Goal: Book appointment/travel/reservation

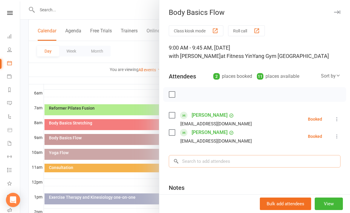
click at [191, 159] on input "search" at bounding box center [255, 161] width 172 height 12
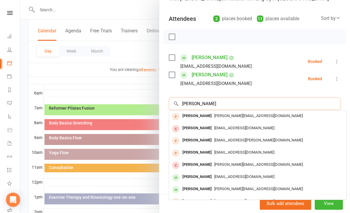
scroll to position [57, 0]
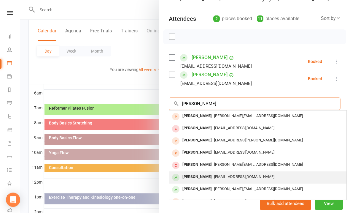
type input "[PERSON_NAME]"
click at [230, 174] on span "[EMAIL_ADDRESS][DOMAIN_NAME]" at bounding box center [244, 176] width 60 height 4
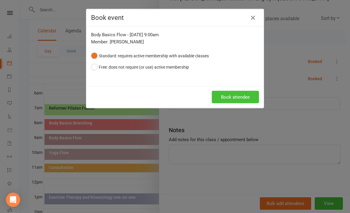
click at [237, 96] on button "Book attendee" at bounding box center [235, 97] width 47 height 12
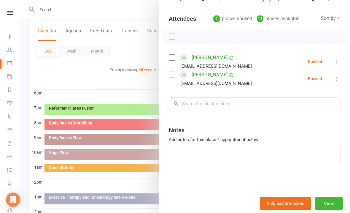
scroll to position [120, 0]
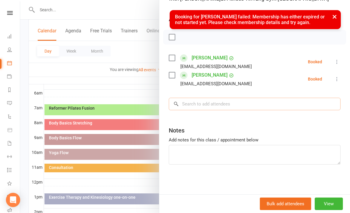
click at [201, 102] on input "search" at bounding box center [255, 104] width 172 height 12
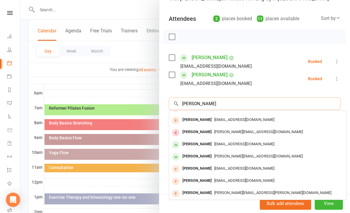
scroll to position [33, 0]
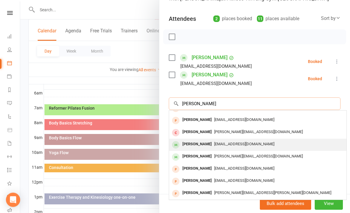
type input "[PERSON_NAME]"
click at [235, 143] on span "[EMAIL_ADDRESS][DOMAIN_NAME]" at bounding box center [244, 144] width 60 height 4
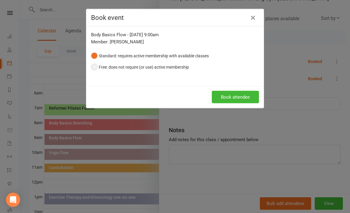
click at [96, 66] on button "Free: does not require (or use) active membership" at bounding box center [140, 66] width 98 height 11
click at [233, 93] on button "Book attendee" at bounding box center [235, 97] width 47 height 12
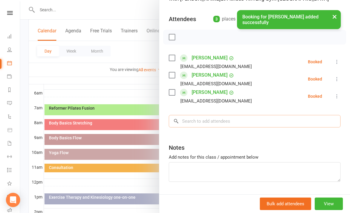
click at [193, 119] on input "search" at bounding box center [255, 121] width 172 height 12
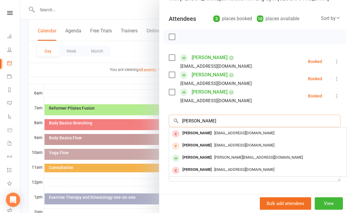
scroll to position [0, 0]
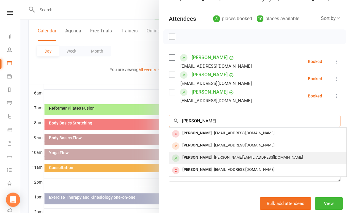
type input "[PERSON_NAME]"
click at [234, 157] on span "[PERSON_NAME][EMAIL_ADDRESS][DOMAIN_NAME]" at bounding box center [258, 157] width 89 height 4
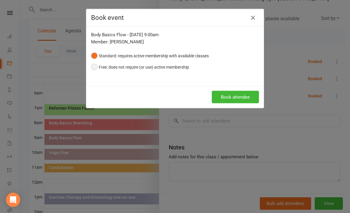
click at [93, 67] on button "Free: does not require (or use) active membership" at bounding box center [140, 66] width 98 height 11
click at [235, 98] on button "Book attendee" at bounding box center [235, 97] width 47 height 12
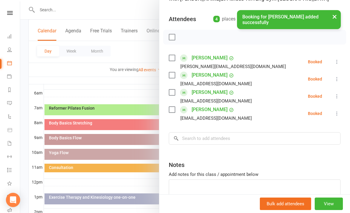
click at [174, 38] on label at bounding box center [172, 37] width 6 height 6
click at [187, 37] on icon "button" at bounding box center [185, 37] width 7 height 7
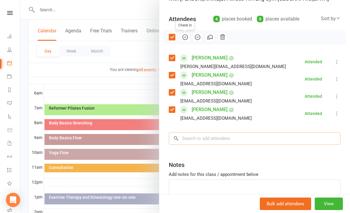
click at [196, 135] on input "search" at bounding box center [255, 138] width 172 height 12
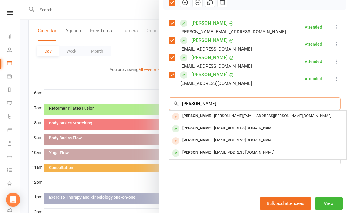
scroll to position [92, 0]
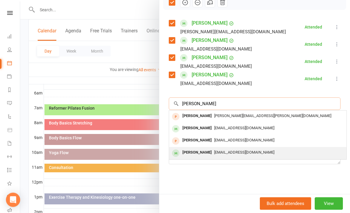
type input "[PERSON_NAME]"
click at [239, 155] on div "[EMAIL_ADDRESS][DOMAIN_NAME]" at bounding box center [257, 152] width 172 height 9
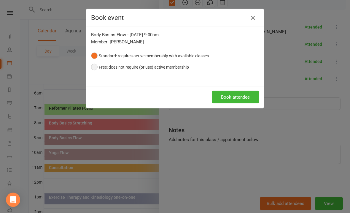
click at [94, 68] on button "Free: does not require (or use) active membership" at bounding box center [140, 66] width 98 height 11
click at [240, 98] on button "Book attendee" at bounding box center [235, 97] width 47 height 12
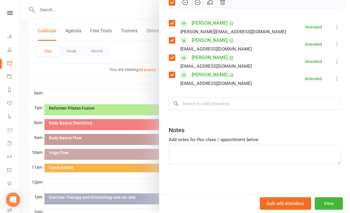
scroll to position [120, 0]
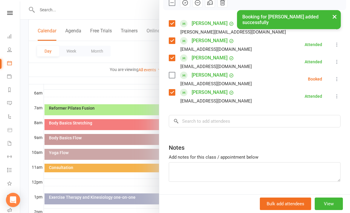
click at [340, 82] on button at bounding box center [336, 78] width 7 height 7
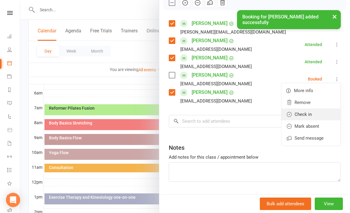
click at [313, 113] on link "Check in" at bounding box center [310, 114] width 59 height 12
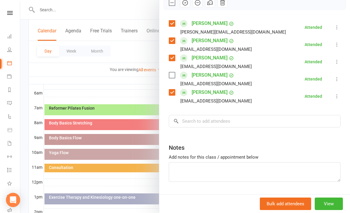
click at [122, 81] on div at bounding box center [185, 106] width 330 height 213
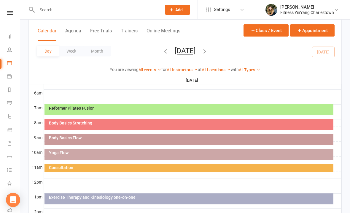
click at [161, 139] on div "Body Basics Flow" at bounding box center [190, 137] width 283 height 4
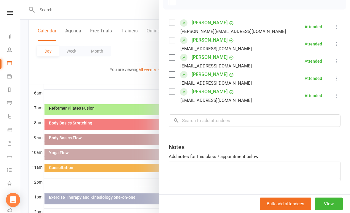
scroll to position [92, 0]
click at [192, 120] on input "search" at bounding box center [255, 120] width 172 height 12
type input "L"
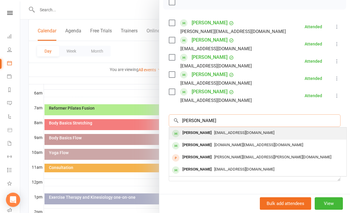
type input "[PERSON_NAME]"
click at [242, 132] on span "[EMAIL_ADDRESS][DOMAIN_NAME]" at bounding box center [244, 132] width 60 height 4
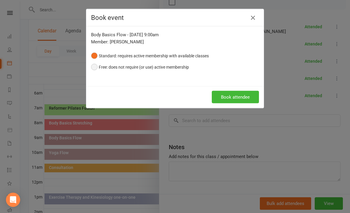
click at [95, 69] on button "Free: does not require (or use) active membership" at bounding box center [140, 66] width 98 height 11
click at [245, 95] on button "Book attendee" at bounding box center [235, 97] width 47 height 12
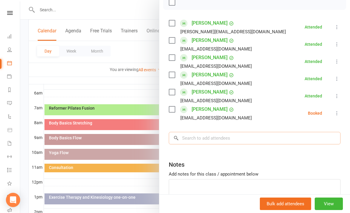
click at [194, 135] on input "search" at bounding box center [255, 138] width 172 height 12
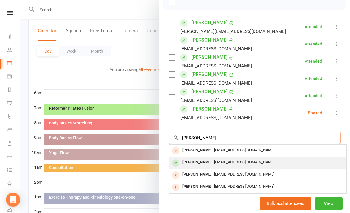
type input "[PERSON_NAME]"
click at [228, 160] on span "[EMAIL_ADDRESS][DOMAIN_NAME]" at bounding box center [244, 162] width 60 height 4
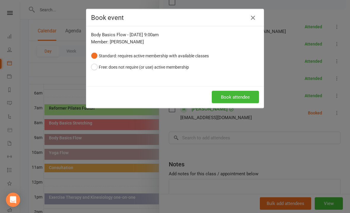
click at [87, 67] on div "Body Basics Flow - [DATE] 9:00am Member: [PERSON_NAME] Standard: requires activ…" at bounding box center [174, 56] width 177 height 60
click at [92, 68] on button "Free: does not require (or use) active membership" at bounding box center [140, 66] width 98 height 11
click at [236, 95] on button "Book attendee" at bounding box center [235, 97] width 47 height 12
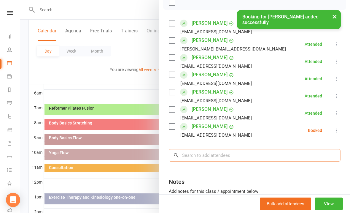
click at [194, 154] on input "search" at bounding box center [255, 155] width 172 height 12
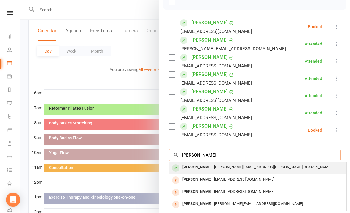
type input "[PERSON_NAME]"
click at [243, 168] on span "[PERSON_NAME][EMAIL_ADDRESS][PERSON_NAME][DOMAIN_NAME]" at bounding box center [272, 167] width 117 height 4
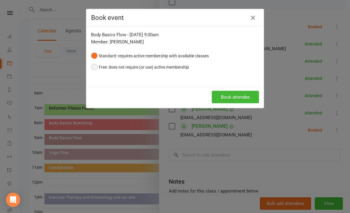
click at [94, 67] on button "Free: does not require (or use) active membership" at bounding box center [140, 66] width 98 height 11
click at [234, 98] on button "Book attendee" at bounding box center [235, 97] width 47 height 12
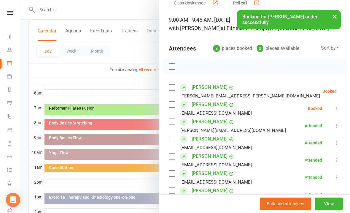
scroll to position [29, 0]
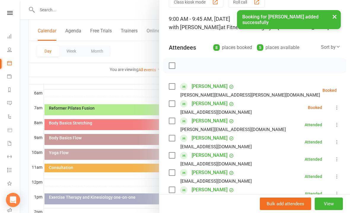
click at [348, 89] on icon at bounding box center [351, 90] width 6 height 6
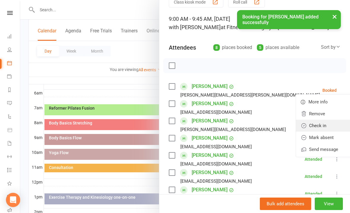
click at [312, 126] on link "Check in" at bounding box center [325, 125] width 59 height 12
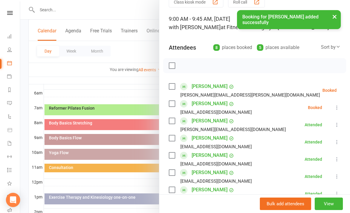
click at [342, 104] on div "Class kiosk mode Roll call 9:00 AM - 9:45 AM, [DATE] with [PERSON_NAME] at Fitn…" at bounding box center [254, 160] width 191 height 329
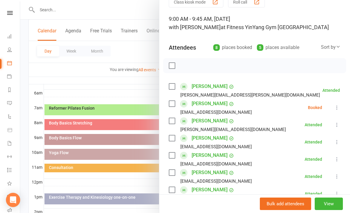
click at [343, 106] on div "Class kiosk mode Roll call 9:00 AM - 9:45 AM, [DATE] with [PERSON_NAME] at Fitn…" at bounding box center [254, 160] width 191 height 329
click at [336, 106] on icon at bounding box center [337, 107] width 6 height 6
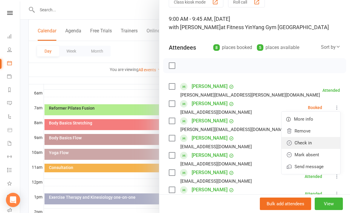
click at [312, 142] on link "Check in" at bounding box center [310, 143] width 59 height 12
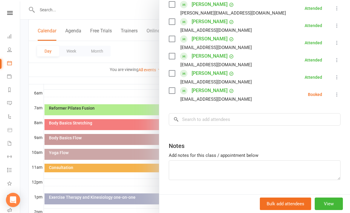
scroll to position [145, 0]
click at [340, 94] on icon at bounding box center [337, 95] width 6 height 6
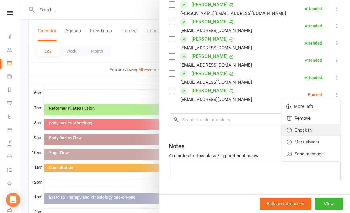
click at [312, 125] on link "Check in" at bounding box center [310, 130] width 59 height 12
